Goal: Task Accomplishment & Management: Manage account settings

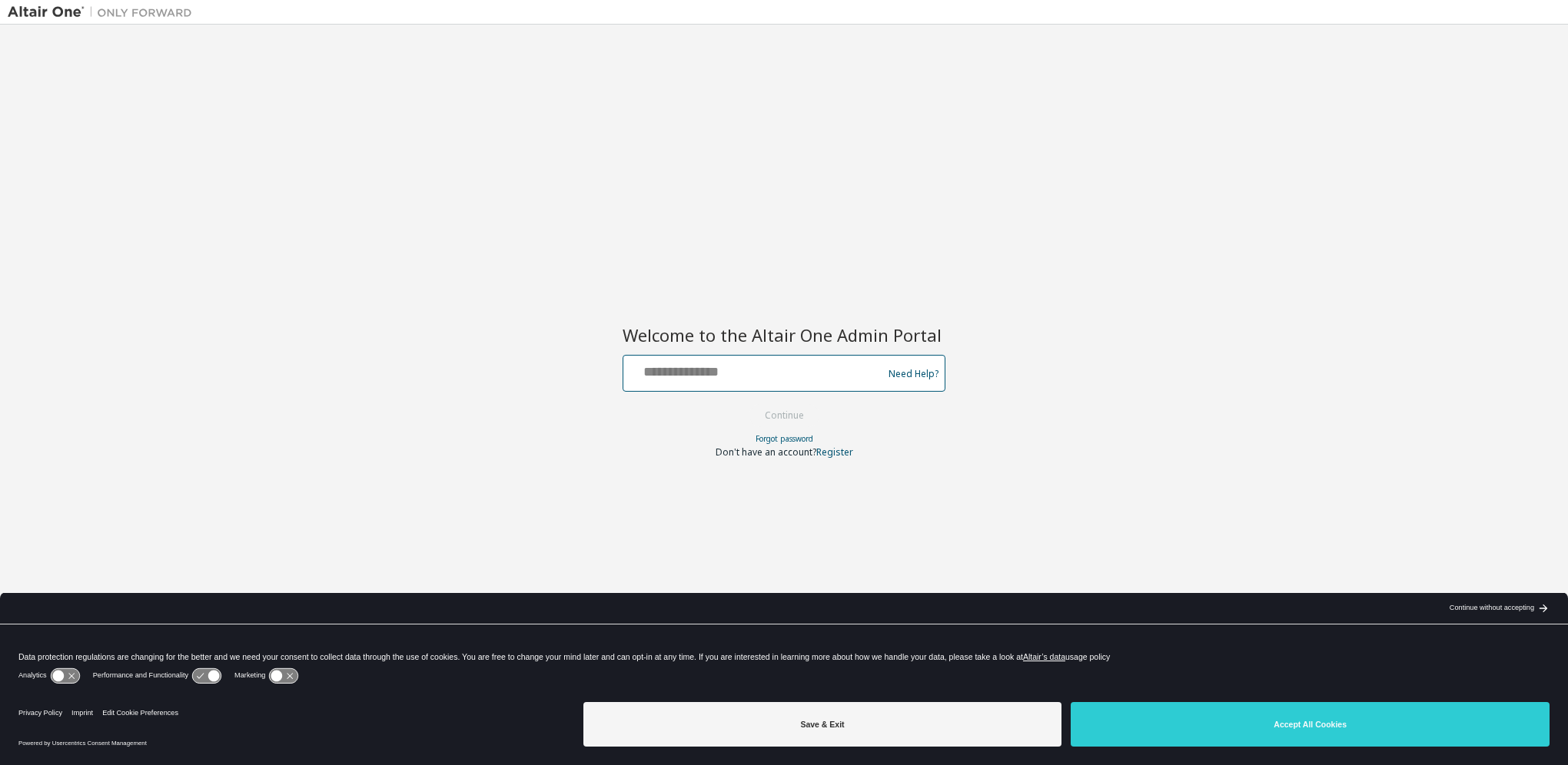
click at [681, 374] on input "text" at bounding box center [755, 370] width 251 height 22
type input "**********"
click at [769, 421] on button "Continue" at bounding box center [784, 415] width 72 height 23
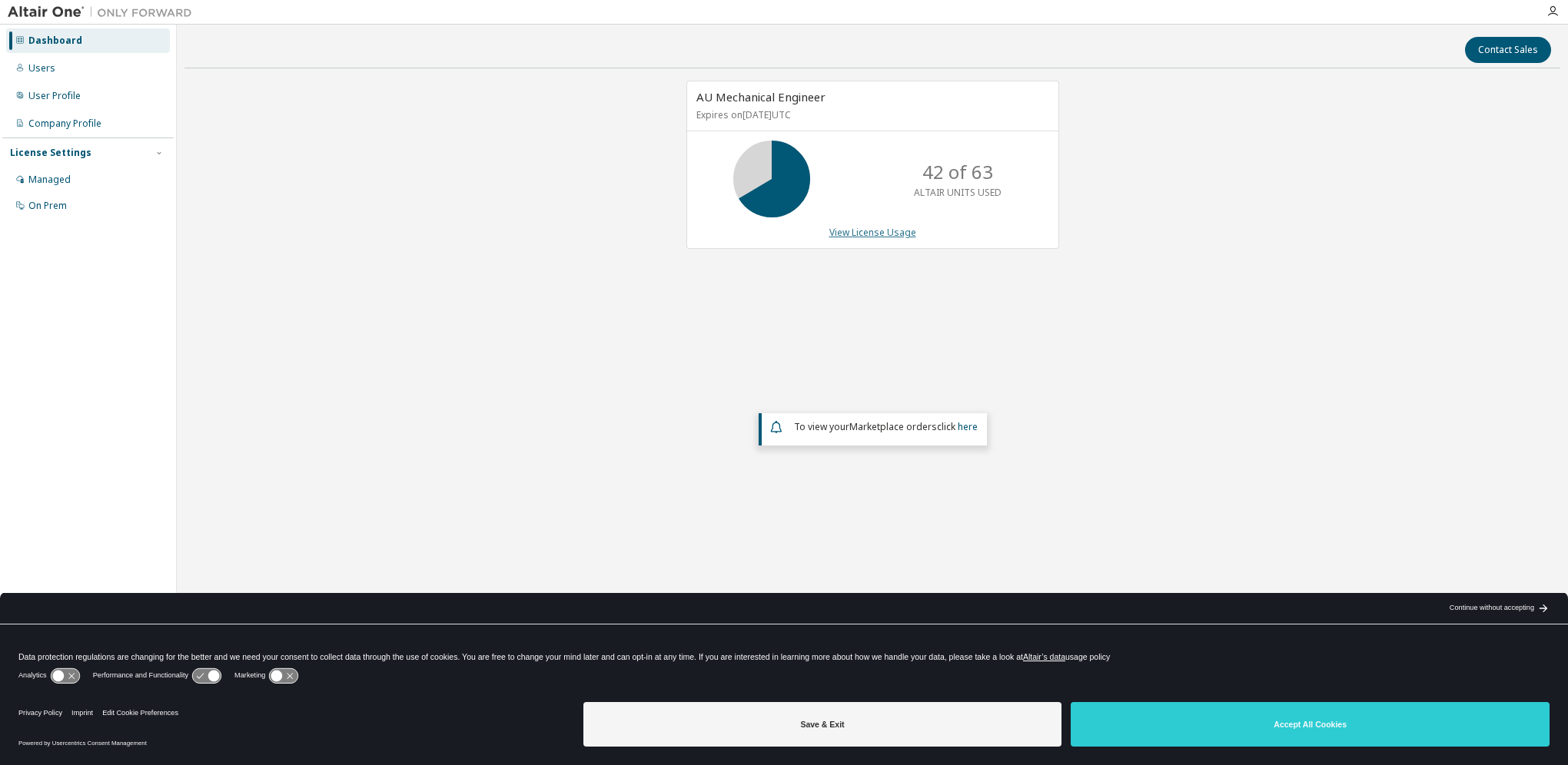
click at [857, 237] on link "View License Usage" at bounding box center [872, 232] width 86 height 13
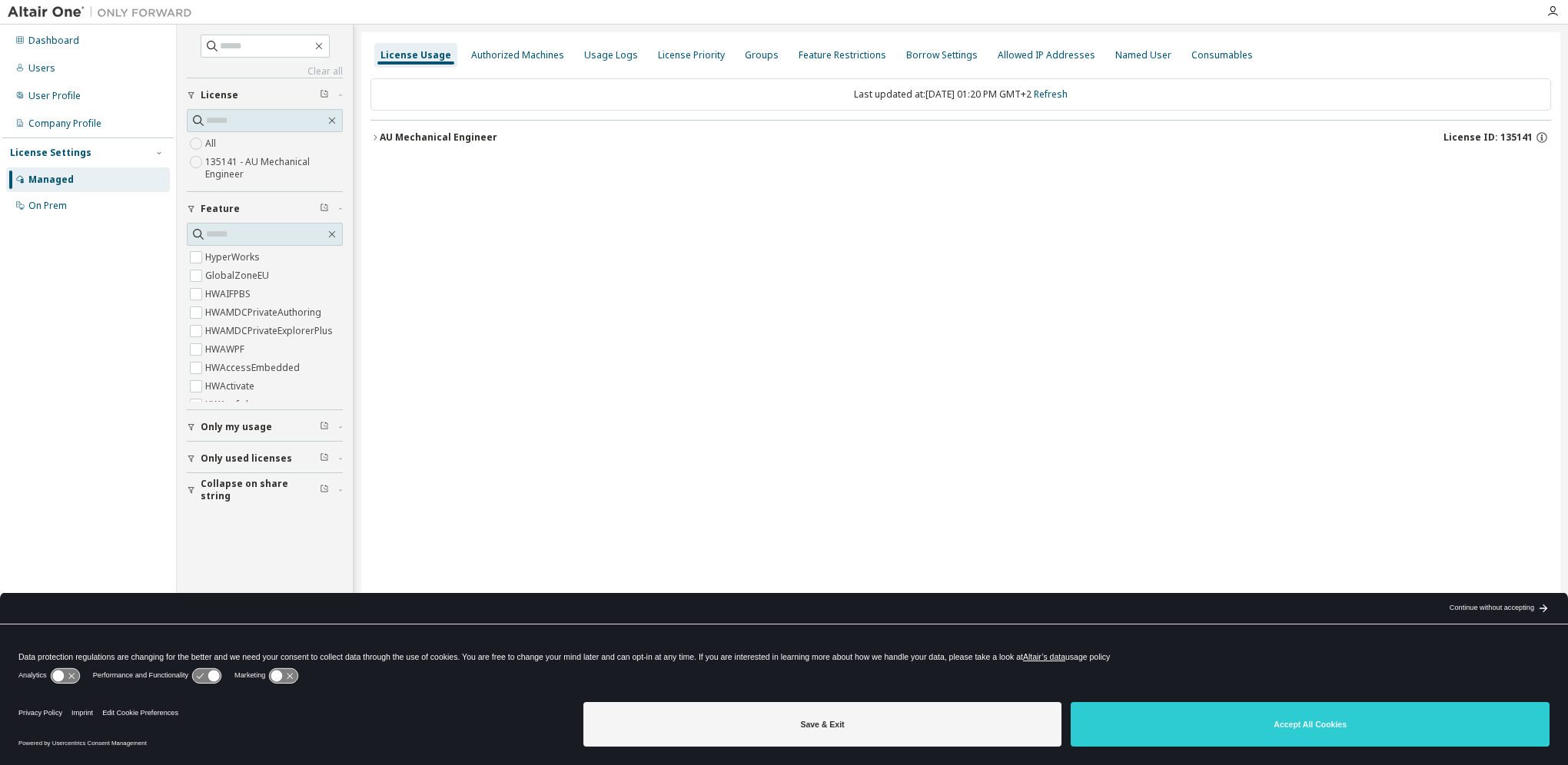
click at [391, 133] on div "AU Mechanical Engineer" at bounding box center [438, 137] width 117 height 12
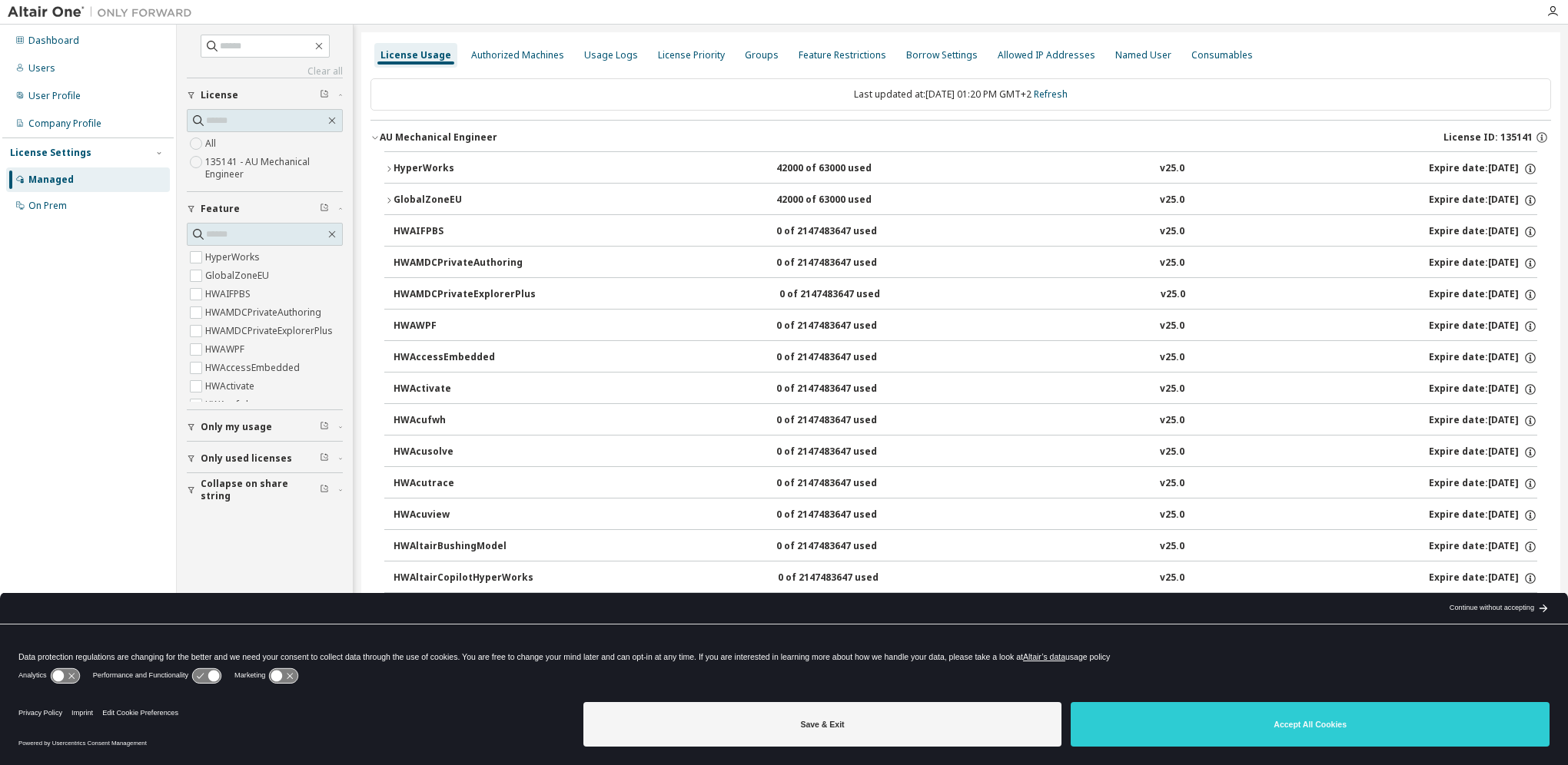
click at [393, 163] on div "HyperWorks" at bounding box center [462, 168] width 139 height 14
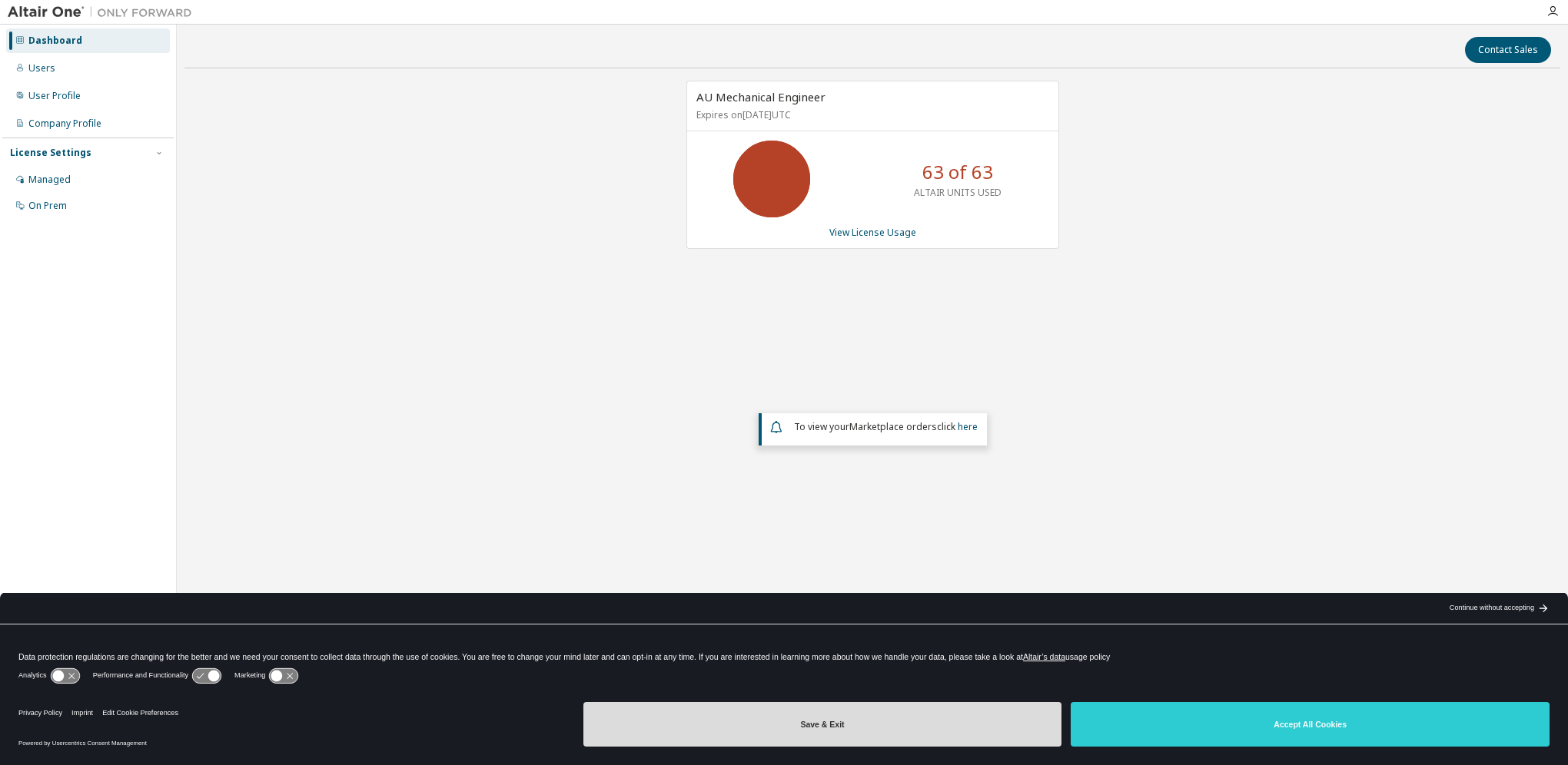
click at [781, 714] on button "Save & Exit" at bounding box center [822, 724] width 479 height 45
